Goal: Complete application form: Complete application form

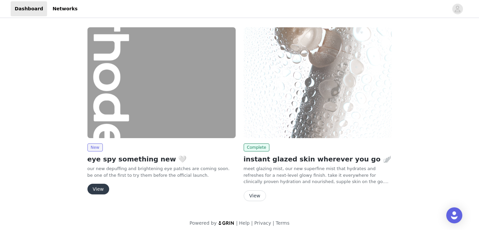
click at [95, 194] on button "View" at bounding box center [98, 189] width 22 height 11
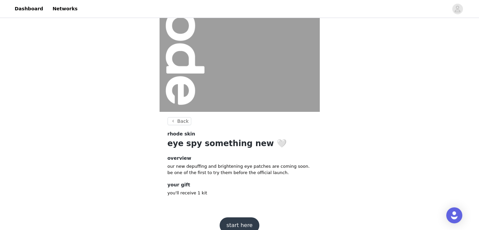
scroll to position [79, 0]
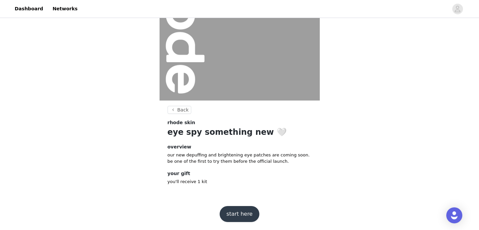
click at [245, 217] on button "start here" at bounding box center [238, 214] width 39 height 16
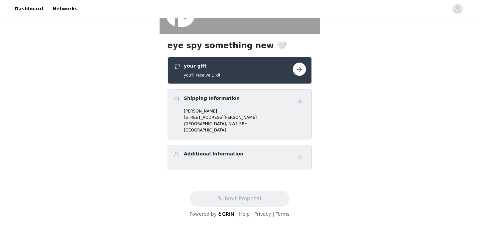
scroll to position [141, 0]
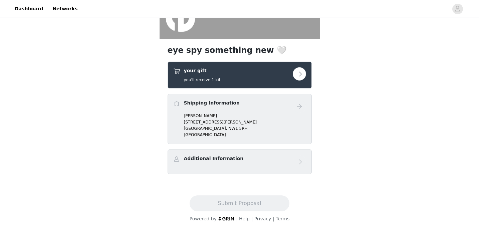
click at [233, 130] on p "[STREET_ADDRESS]" at bounding box center [245, 129] width 122 height 6
click at [196, 120] on p "[STREET_ADDRESS][PERSON_NAME]" at bounding box center [245, 122] width 122 height 6
click at [294, 79] on button "button" at bounding box center [298, 73] width 13 height 13
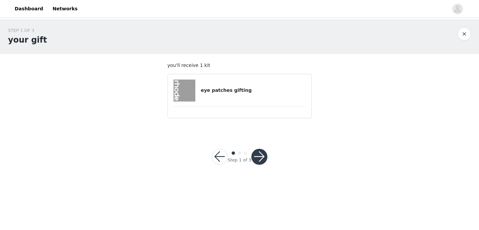
click at [259, 89] on h4 "eye patches gifting" at bounding box center [252, 90] width 105 height 7
click at [258, 157] on button "button" at bounding box center [259, 157] width 16 height 16
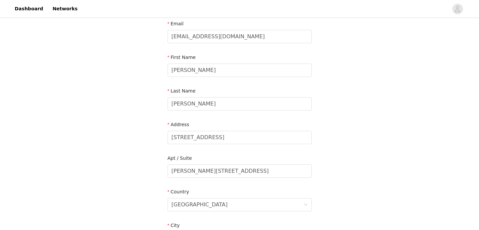
scroll to position [44, 0]
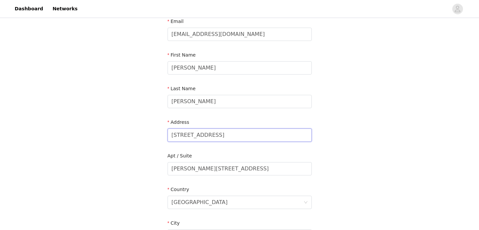
click at [253, 132] on input "[STREET_ADDRESS]" at bounding box center [239, 135] width 144 height 13
click at [251, 135] on input "[STREET_ADDRESS]" at bounding box center [239, 135] width 144 height 13
type input "23 Cottage Ter"
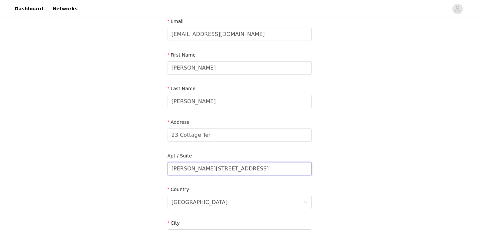
drag, startPoint x: 232, startPoint y: 168, endPoint x: 169, endPoint y: 159, distance: 63.8
click at [169, 159] on div "Apt / [GEOGRAPHIC_DATA][PERSON_NAME], flat 39" at bounding box center [239, 166] width 144 height 26
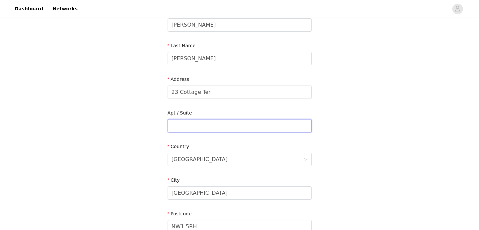
scroll to position [109, 0]
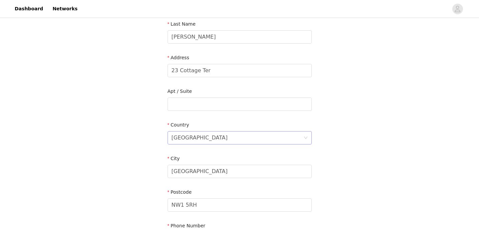
click at [213, 138] on div "[GEOGRAPHIC_DATA]" at bounding box center [237, 138] width 132 height 13
click at [0, 0] on input at bounding box center [0, 0] width 0 height 0
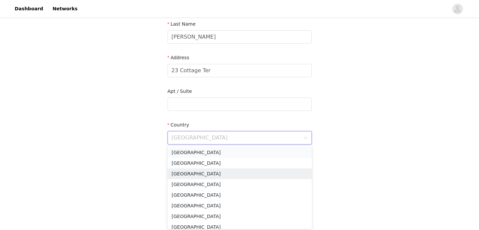
click at [202, 153] on li "[GEOGRAPHIC_DATA]" at bounding box center [239, 152] width 144 height 11
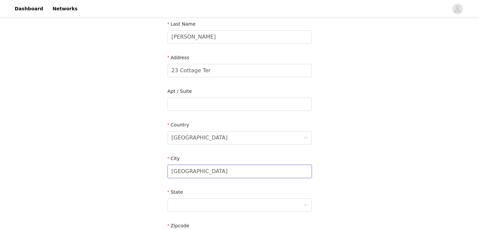
drag, startPoint x: 192, startPoint y: 173, endPoint x: 158, endPoint y: 168, distance: 34.7
click at [158, 171] on div "STEP 2 OF 3 Shipping Information Email [EMAIL_ADDRESS][DOMAIN_NAME] First Name …" at bounding box center [239, 104] width 479 height 387
type input "[GEOGRAPHIC_DATA]"
click at [176, 205] on div at bounding box center [237, 205] width 132 height 13
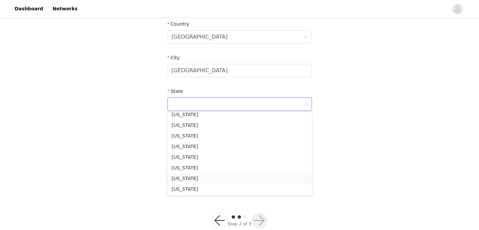
scroll to position [406, 0]
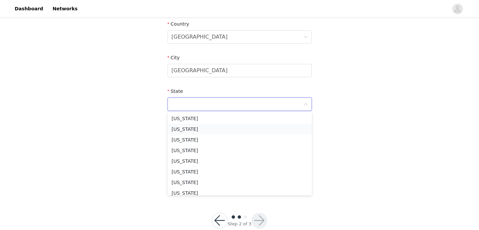
click at [190, 132] on li "[US_STATE]" at bounding box center [239, 129] width 144 height 11
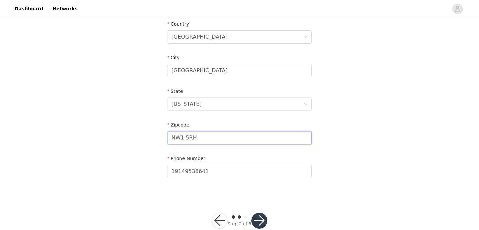
drag, startPoint x: 206, startPoint y: 137, endPoint x: 158, endPoint y: 137, distance: 47.4
click at [158, 137] on div "STEP 2 OF 3 Shipping Information Email [EMAIL_ADDRESS][DOMAIN_NAME] First Name …" at bounding box center [239, 3] width 479 height 387
type input "10507"
click at [131, 165] on div "STEP 2 OF 3 Shipping Information Email [EMAIL_ADDRESS][DOMAIN_NAME] First Name …" at bounding box center [239, 3] width 479 height 387
click at [257, 218] on button "button" at bounding box center [259, 221] width 16 height 16
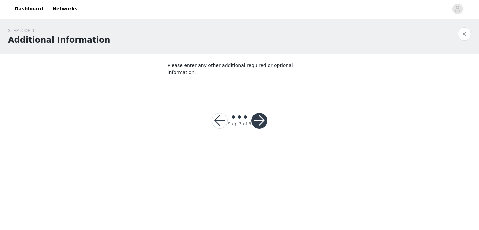
click at [261, 113] on button "button" at bounding box center [259, 121] width 16 height 16
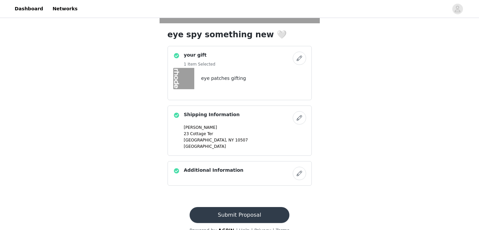
scroll to position [168, 0]
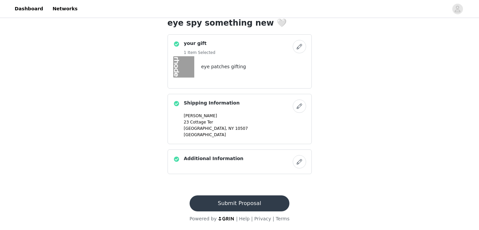
click at [235, 202] on button "Submit Proposal" at bounding box center [239, 204] width 100 height 16
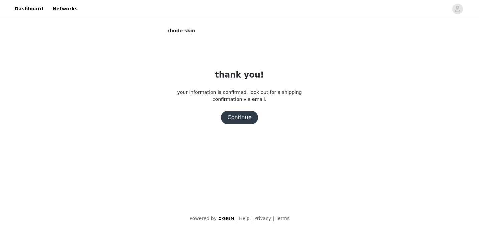
click at [238, 118] on button "Continue" at bounding box center [239, 117] width 37 height 13
